Goal: Find specific fact: Find specific fact

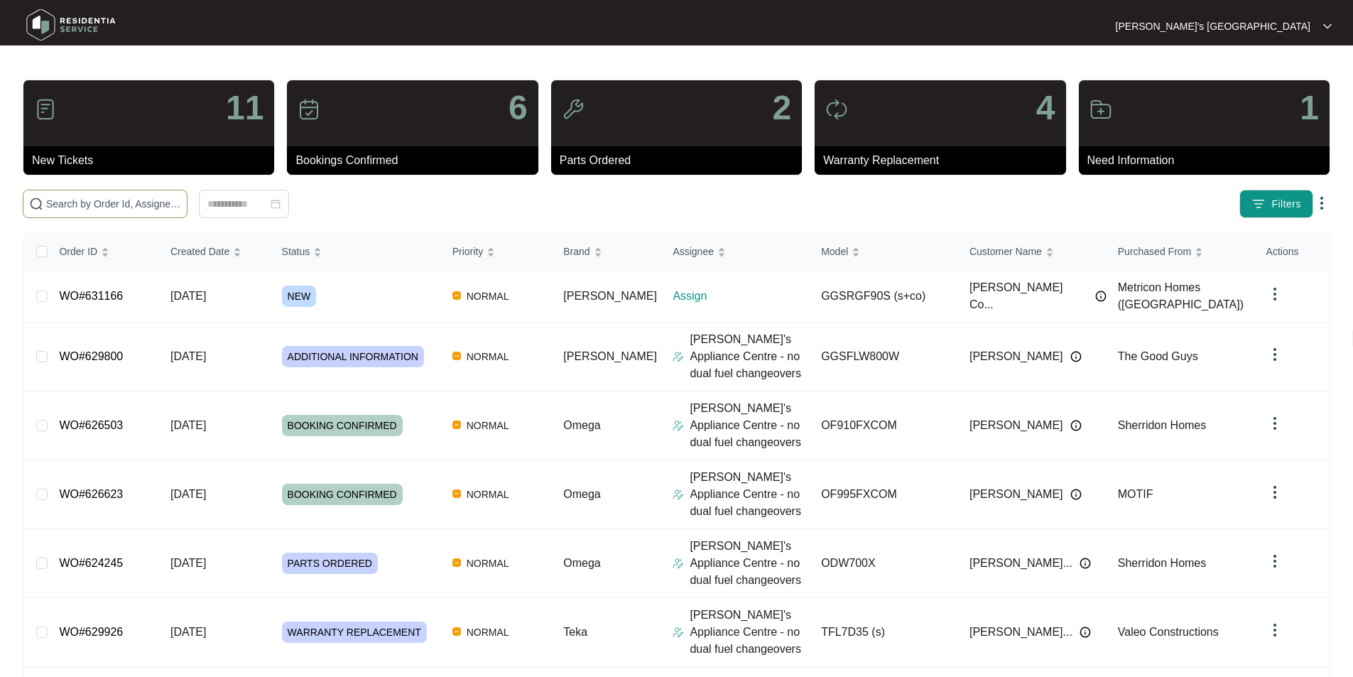
click at [179, 203] on input "text" at bounding box center [113, 204] width 135 height 16
click at [181, 199] on input "text" at bounding box center [113, 204] width 135 height 16
type input "631166"
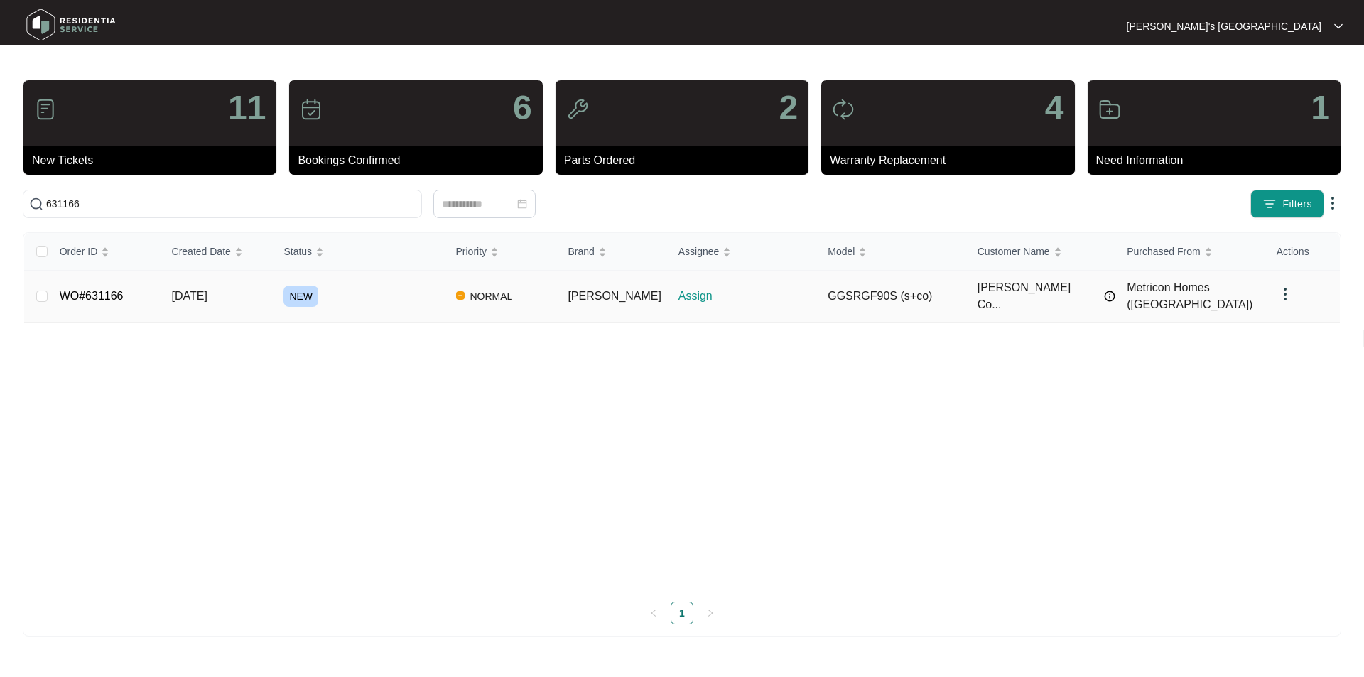
click at [84, 291] on link "WO#631166" at bounding box center [92, 296] width 64 height 12
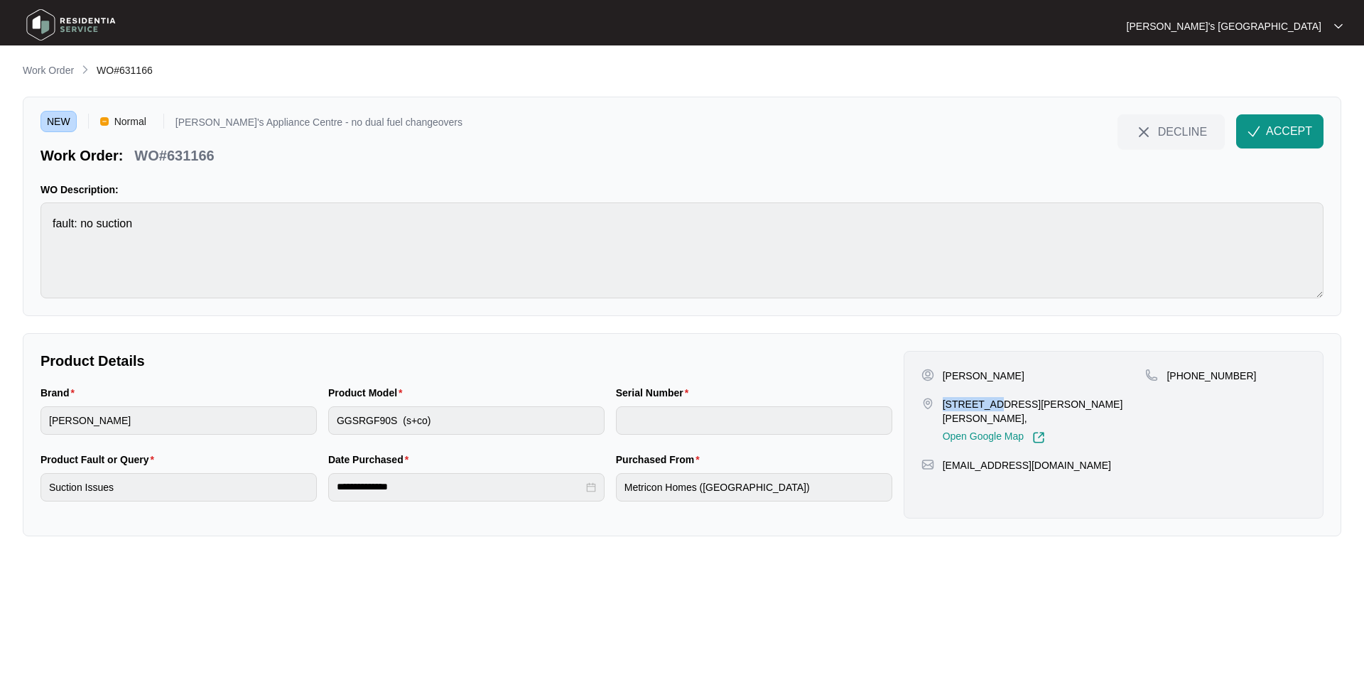
drag, startPoint x: 943, startPoint y: 402, endPoint x: 997, endPoint y: 401, distance: 54.0
click at [997, 401] on p "[STREET_ADDRESS][PERSON_NAME][PERSON_NAME]," at bounding box center [1044, 411] width 203 height 28
copy p "78-84 COLL"
click at [67, 75] on p "Work Order" at bounding box center [48, 70] width 51 height 14
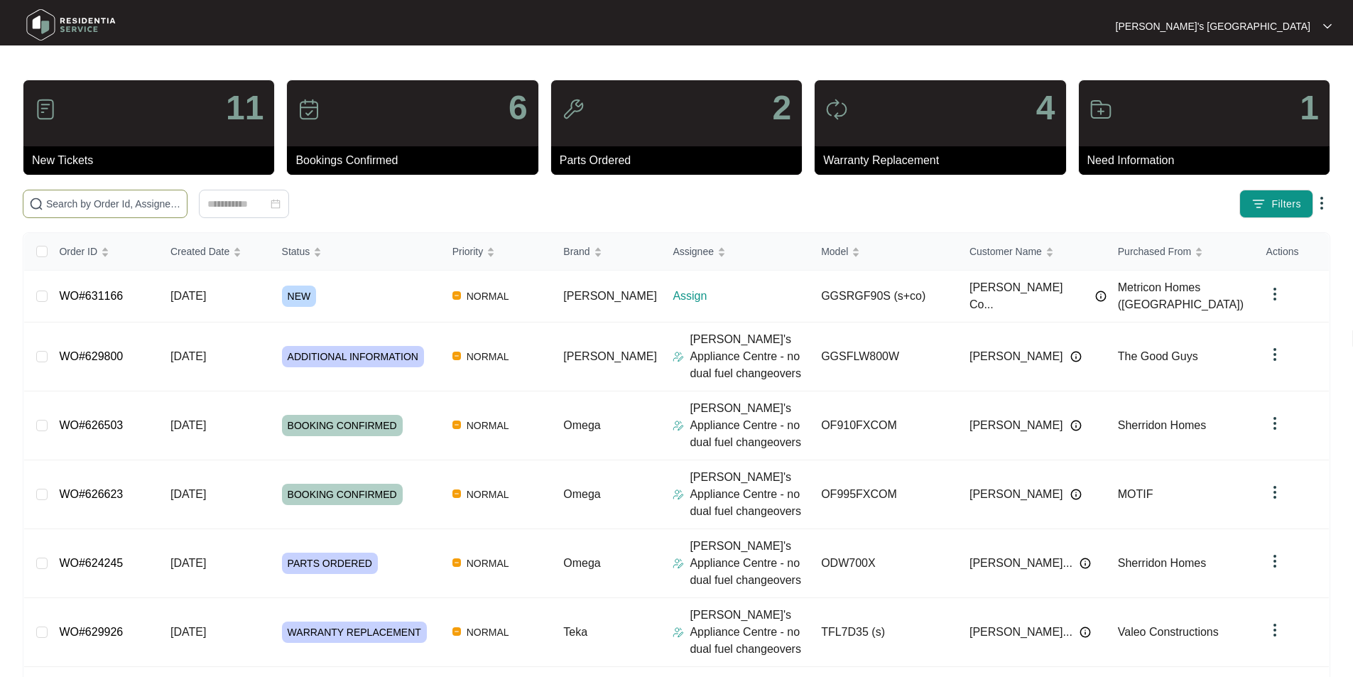
click at [142, 201] on input "text" at bounding box center [113, 204] width 135 height 16
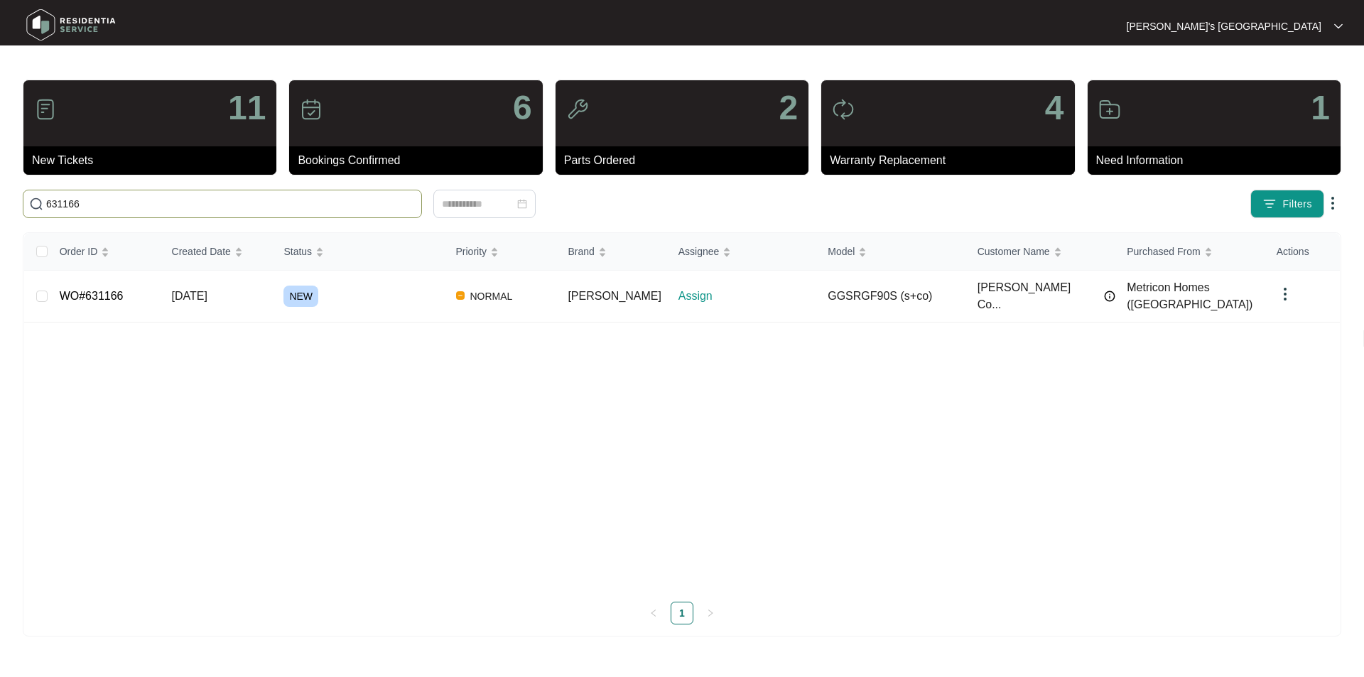
type input "631166"
click at [295, 521] on div "Order ID Created Date Status Priority Brand Assignee Model Customer Name Purcha…" at bounding box center [682, 428] width 1316 height 391
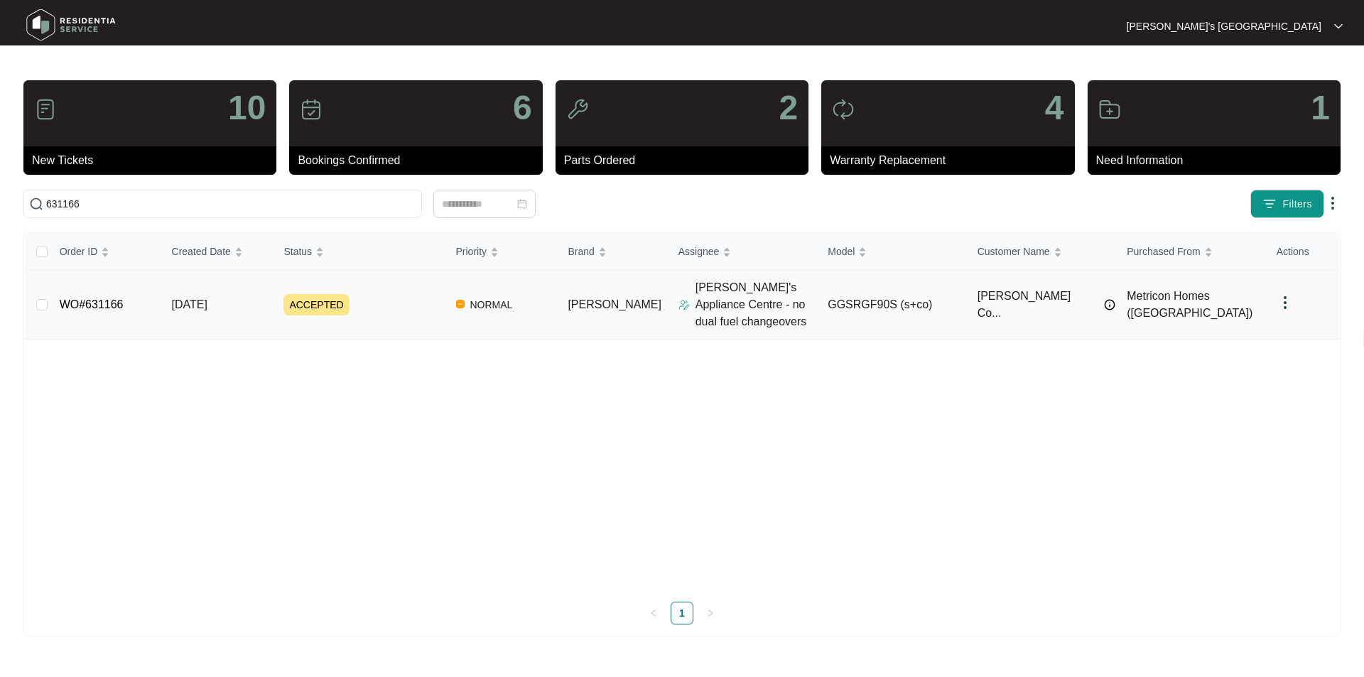
click at [117, 310] on link "WO#631166" at bounding box center [92, 304] width 64 height 12
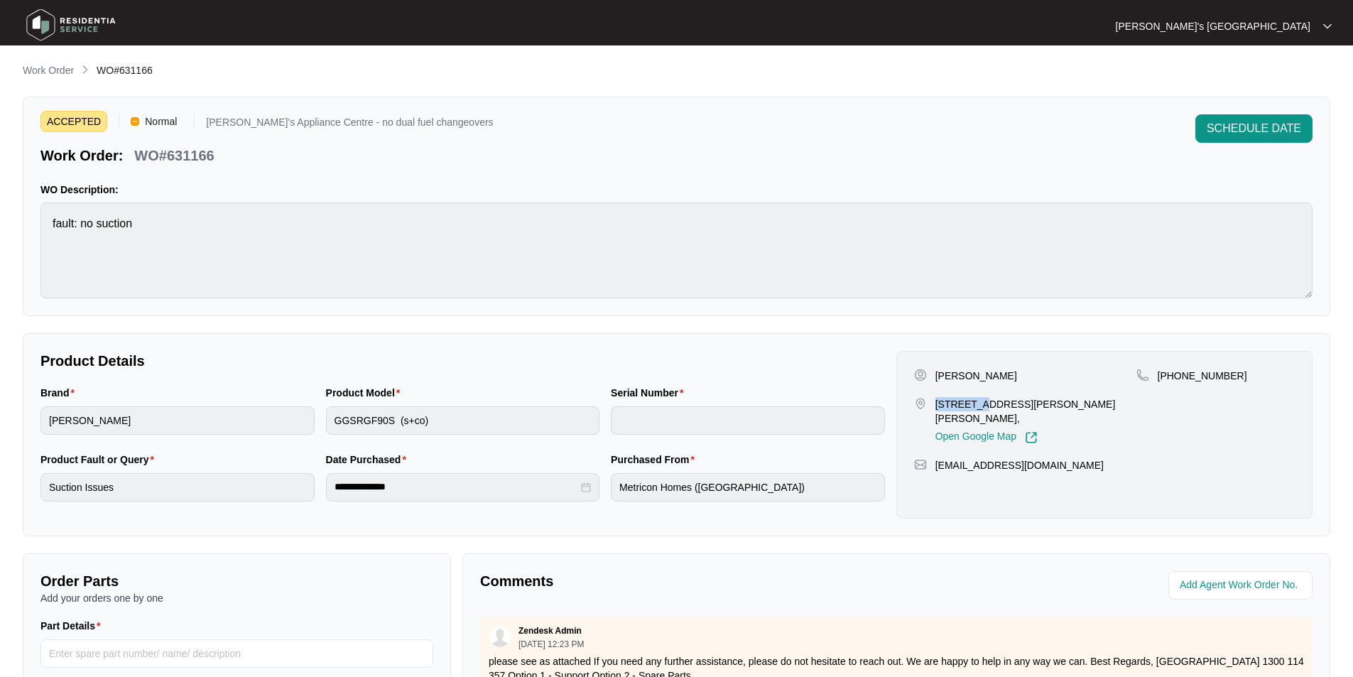
drag, startPoint x: 935, startPoint y: 402, endPoint x: 987, endPoint y: 403, distance: 51.9
click at [984, 403] on p "[STREET_ADDRESS][PERSON_NAME][PERSON_NAME]," at bounding box center [1036, 411] width 201 height 28
copy p "78-84 COL"
click at [938, 403] on p "[STREET_ADDRESS][PERSON_NAME][PERSON_NAME]," at bounding box center [1036, 411] width 201 height 28
drag, startPoint x: 939, startPoint y: 405, endPoint x: 990, endPoint y: 403, distance: 50.5
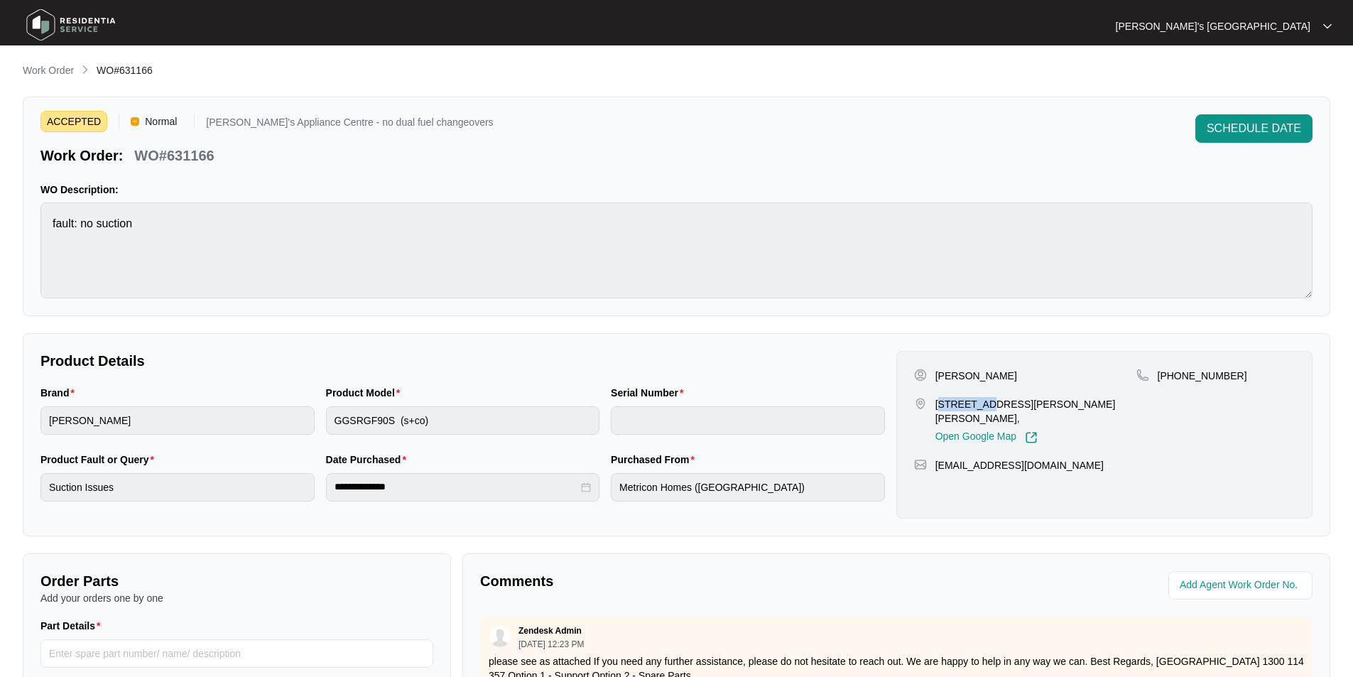
click at [990, 403] on p "[STREET_ADDRESS][PERSON_NAME][PERSON_NAME]," at bounding box center [1036, 411] width 201 height 28
click at [950, 400] on p "[STREET_ADDRESS][PERSON_NAME][PERSON_NAME]," at bounding box center [1036, 411] width 201 height 28
drag, startPoint x: 937, startPoint y: 401, endPoint x: 997, endPoint y: 403, distance: 59.7
click at [997, 403] on p "[STREET_ADDRESS][PERSON_NAME][PERSON_NAME]," at bounding box center [1036, 411] width 201 height 28
copy p "78-84 COLLIN"
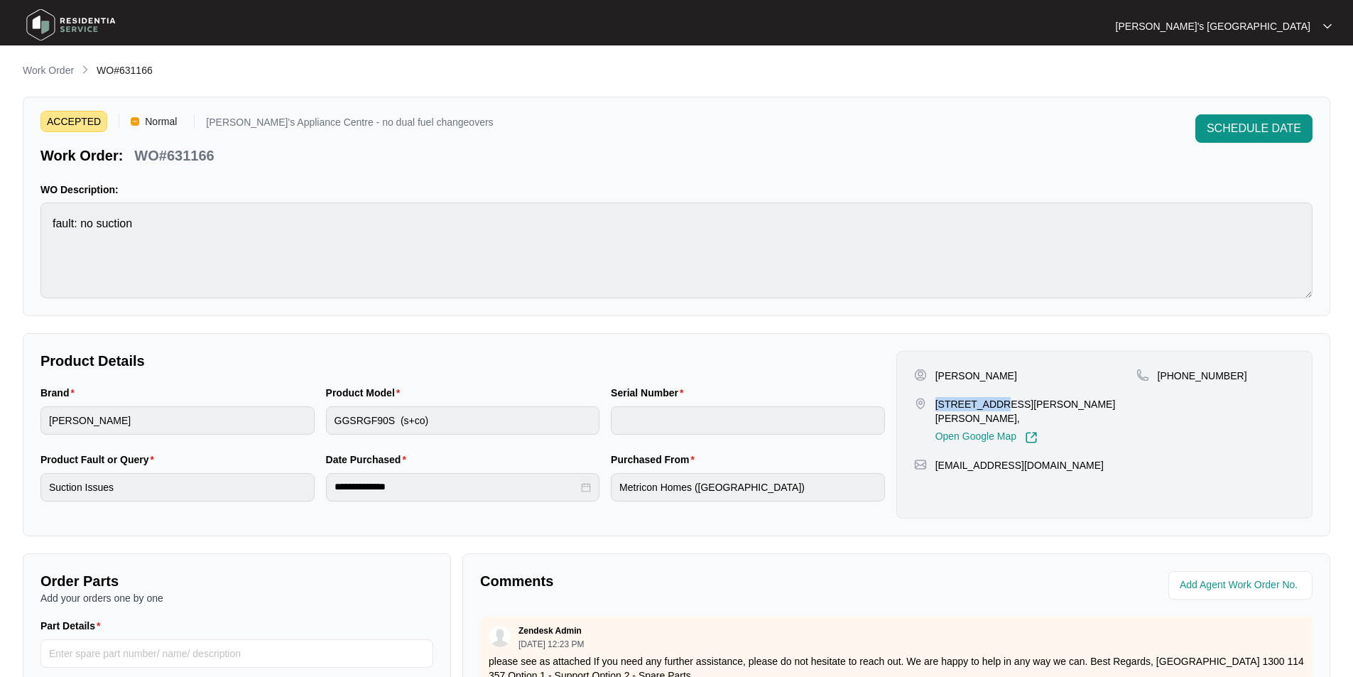
click at [948, 405] on p "[STREET_ADDRESS][PERSON_NAME][PERSON_NAME]," at bounding box center [1036, 411] width 201 height 28
drag, startPoint x: 940, startPoint y: 405, endPoint x: 1005, endPoint y: 404, distance: 65.4
click at [1005, 404] on p "[STREET_ADDRESS][PERSON_NAME][PERSON_NAME]," at bounding box center [1036, 411] width 201 height 28
click at [976, 404] on p "[STREET_ADDRESS][PERSON_NAME][PERSON_NAME]," at bounding box center [1036, 411] width 201 height 28
click at [190, 156] on p "WO#631166" at bounding box center [174, 156] width 80 height 20
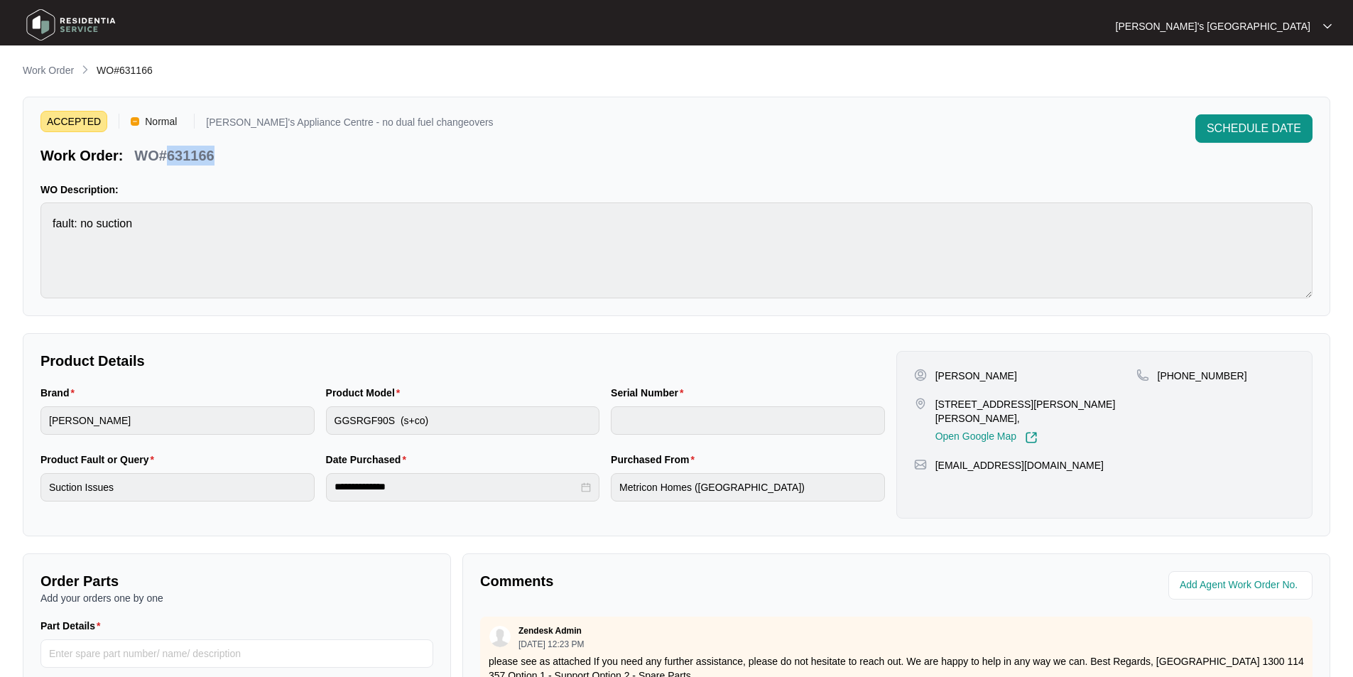
click at [190, 156] on p "WO#631166" at bounding box center [174, 156] width 80 height 20
copy p "631166"
drag, startPoint x: 938, startPoint y: 402, endPoint x: 990, endPoint y: 404, distance: 51.9
click at [990, 404] on p "[STREET_ADDRESS][PERSON_NAME][PERSON_NAME]," at bounding box center [1036, 411] width 201 height 28
click at [937, 403] on p "[STREET_ADDRESS][PERSON_NAME][PERSON_NAME]," at bounding box center [1036, 411] width 201 height 28
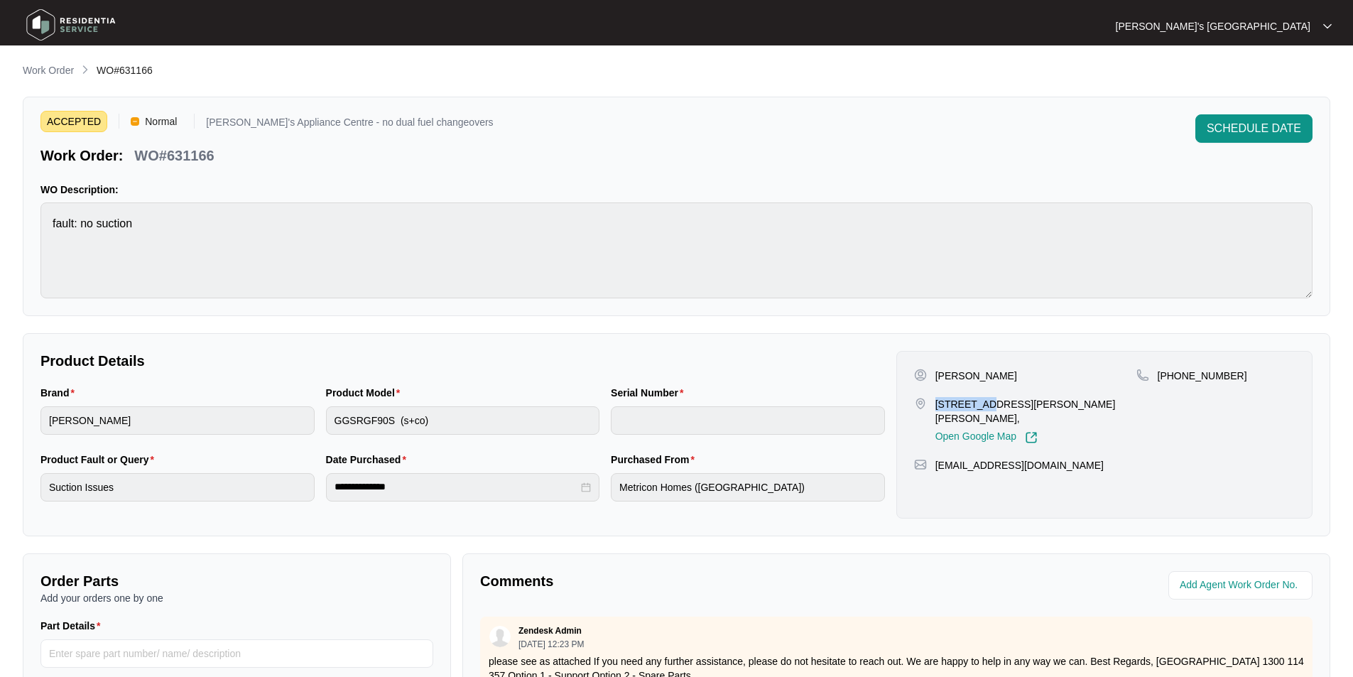
drag, startPoint x: 935, startPoint y: 403, endPoint x: 987, endPoint y: 404, distance: 52.6
click at [987, 404] on p "[STREET_ADDRESS][PERSON_NAME][PERSON_NAME]," at bounding box center [1036, 411] width 201 height 28
copy p "78-84 COLL"
click at [187, 151] on p "WO#631166" at bounding box center [174, 156] width 80 height 20
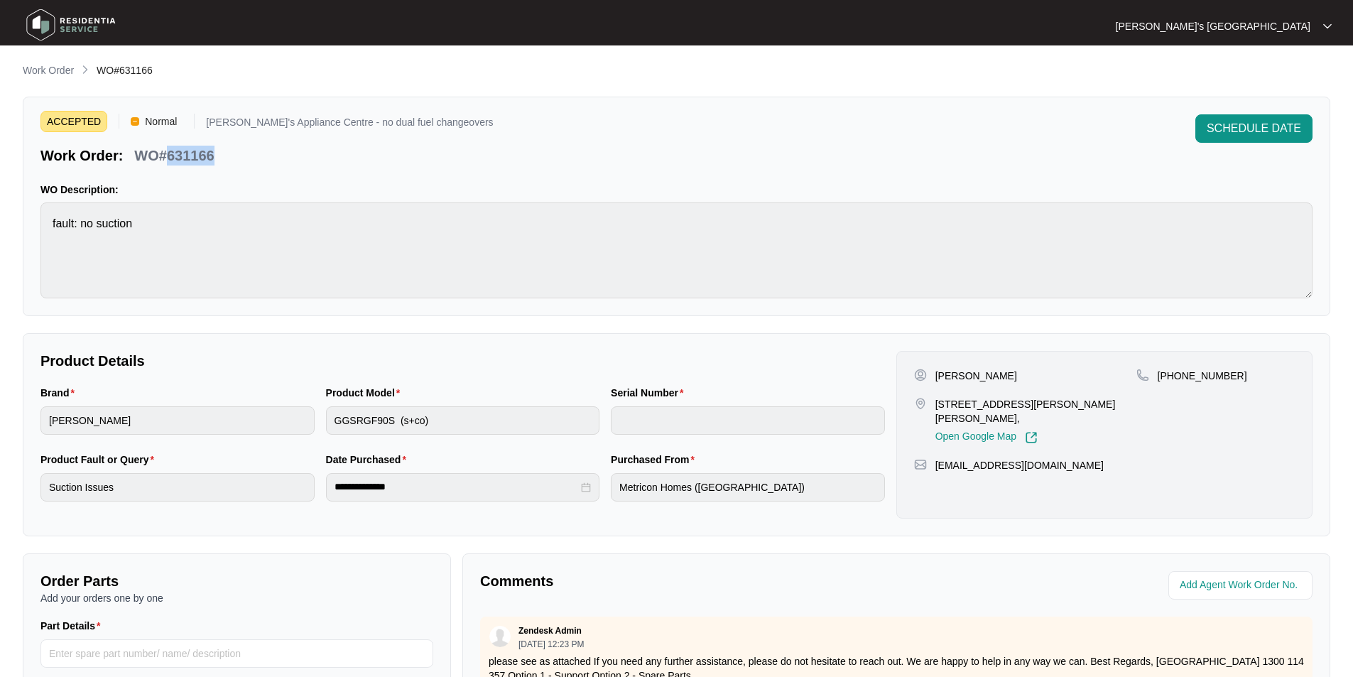
copy p "631166"
click at [943, 377] on p "[PERSON_NAME]" at bounding box center [977, 376] width 82 height 14
copy p "[PERSON_NAME]"
